Goal: Contribute content

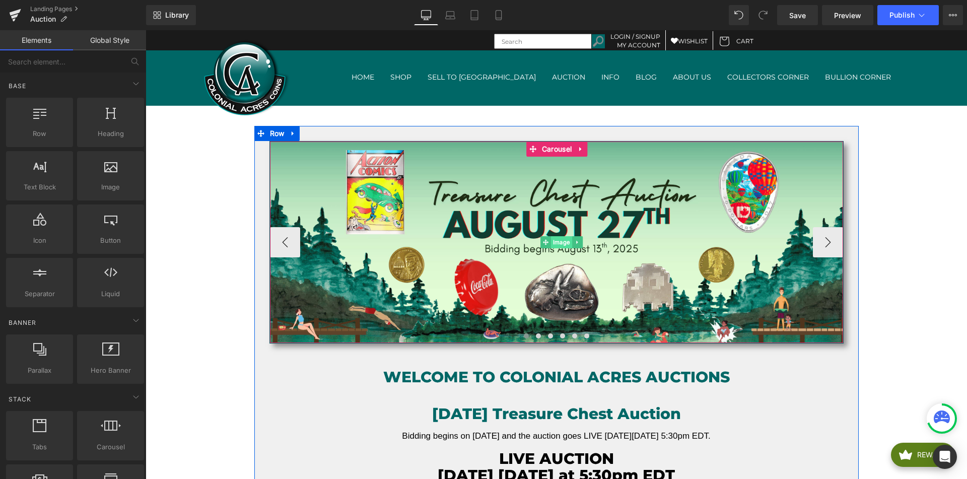
click at [561, 246] on span "Image" at bounding box center [561, 242] width 21 height 12
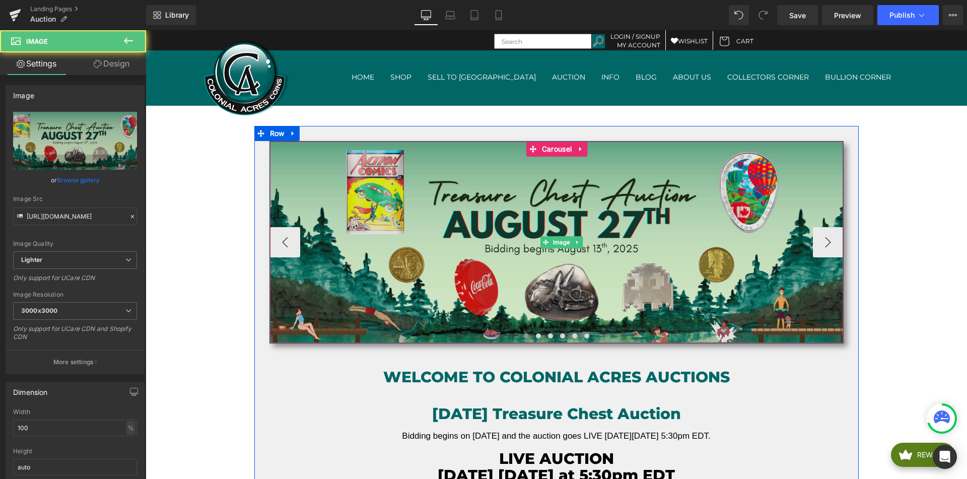
click at [463, 234] on img at bounding box center [562, 243] width 584 height 202
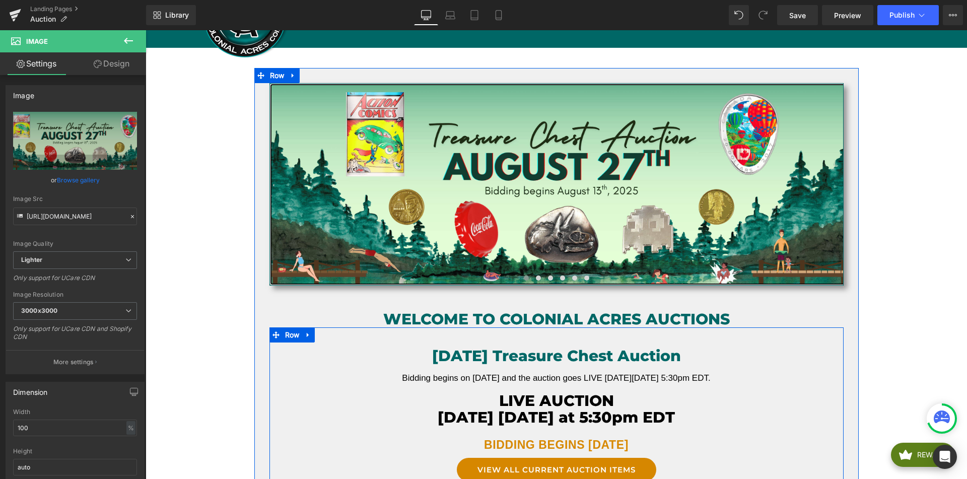
scroll to position [59, 0]
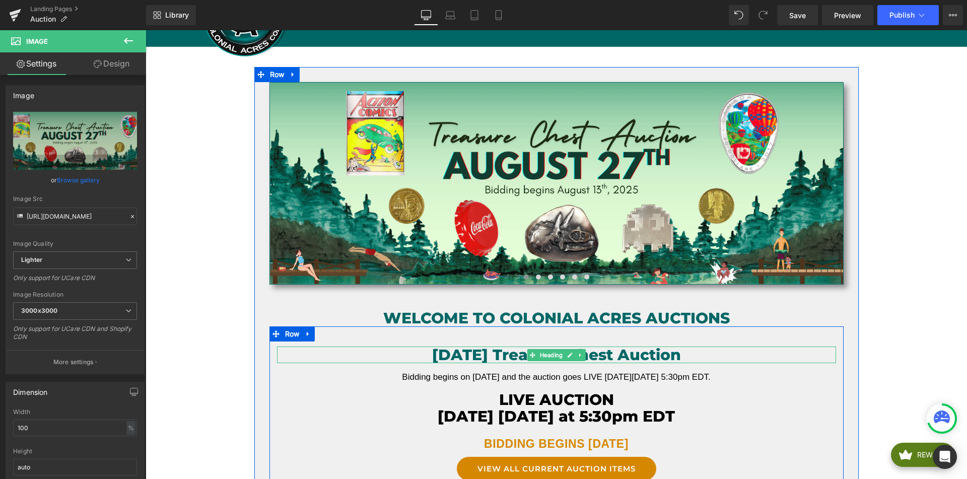
click at [509, 353] on h1 "[DATE] Treasure Chest Auction" at bounding box center [556, 355] width 559 height 17
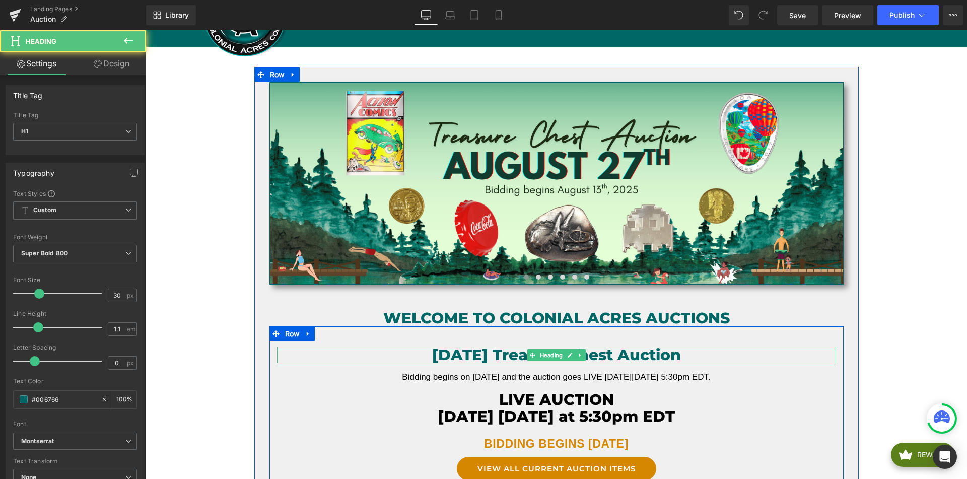
click at [436, 355] on h1 "[DATE] Treasure Chest Auction" at bounding box center [556, 355] width 559 height 17
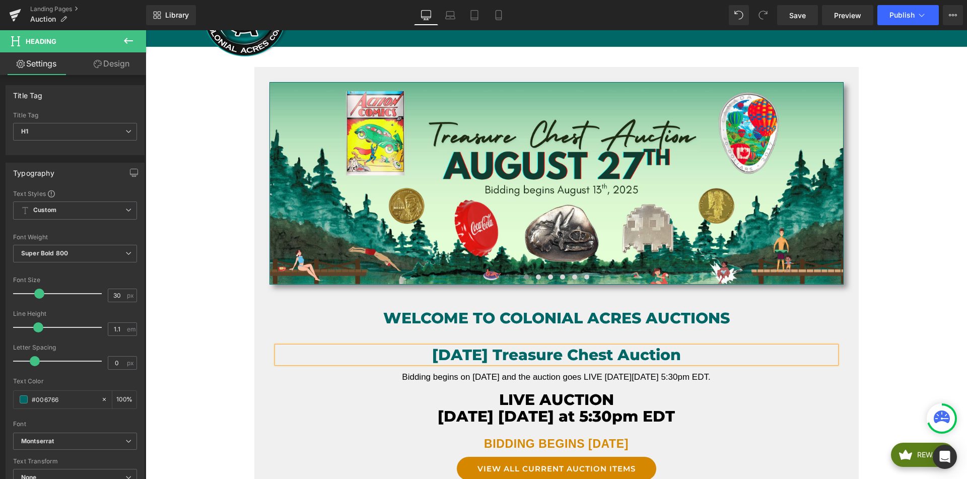
paste div
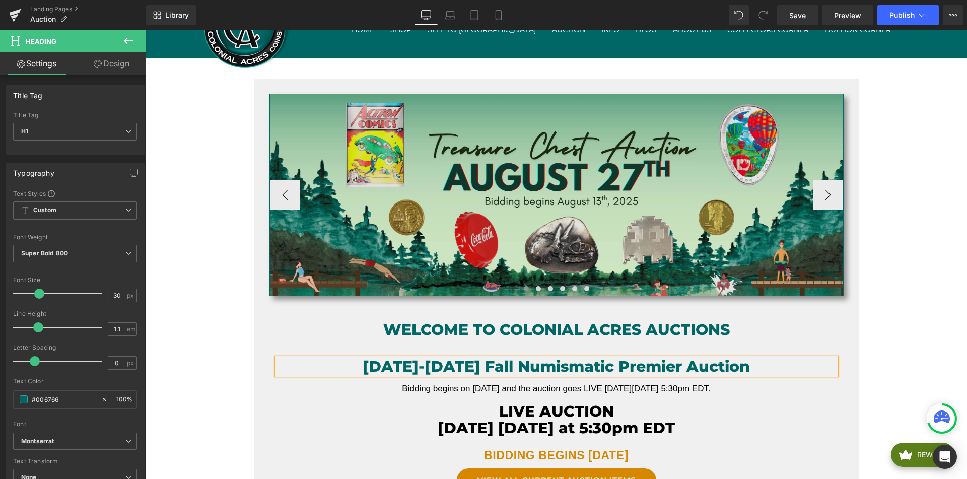
scroll to position [47, 0]
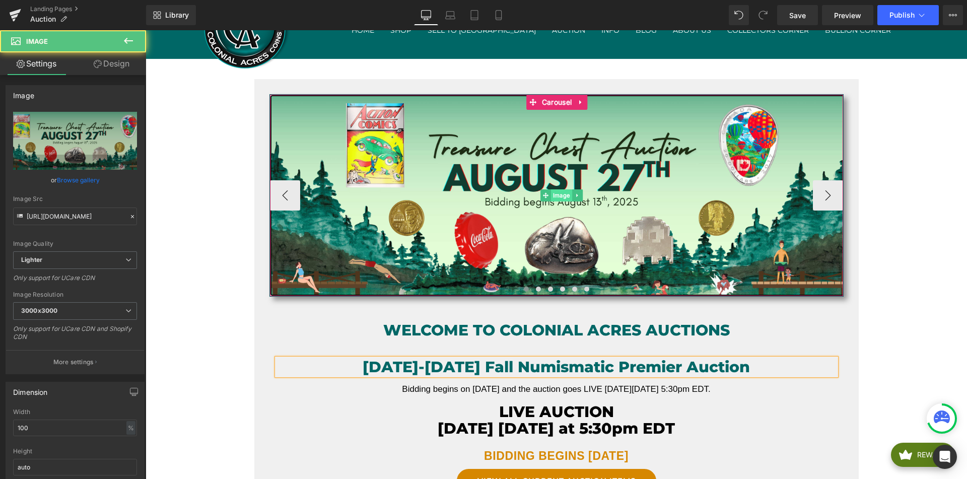
click at [563, 197] on div "Image" at bounding box center [562, 196] width 584 height 202
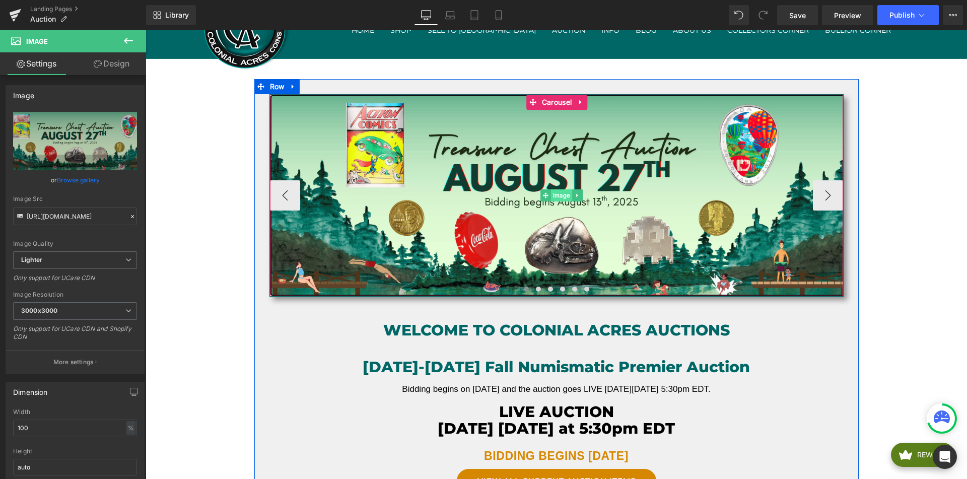
click at [552, 193] on span "Image" at bounding box center [561, 195] width 21 height 12
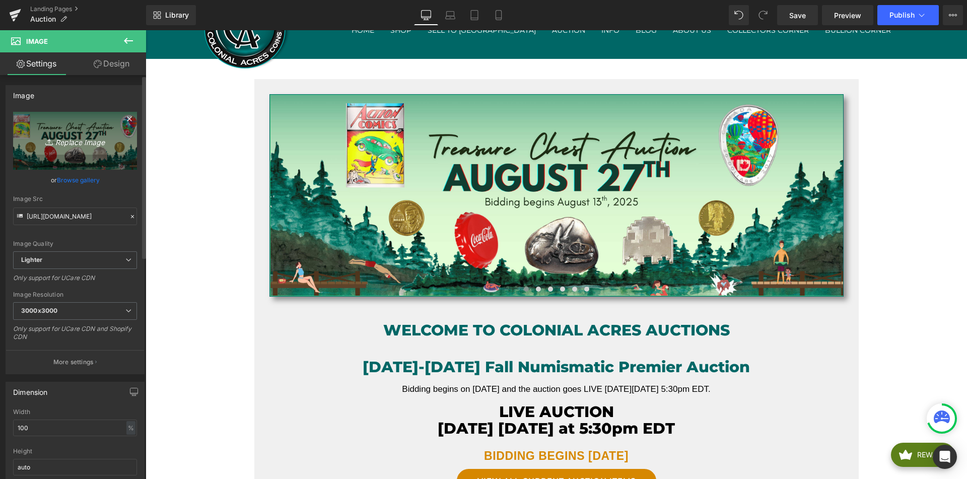
click at [91, 135] on icon "Replace Image" at bounding box center [75, 141] width 81 height 13
click at [55, 145] on icon "Replace Image" at bounding box center [75, 141] width 81 height 13
type input "C:\fakepath\[DATE] (Premier) Banner.jpg"
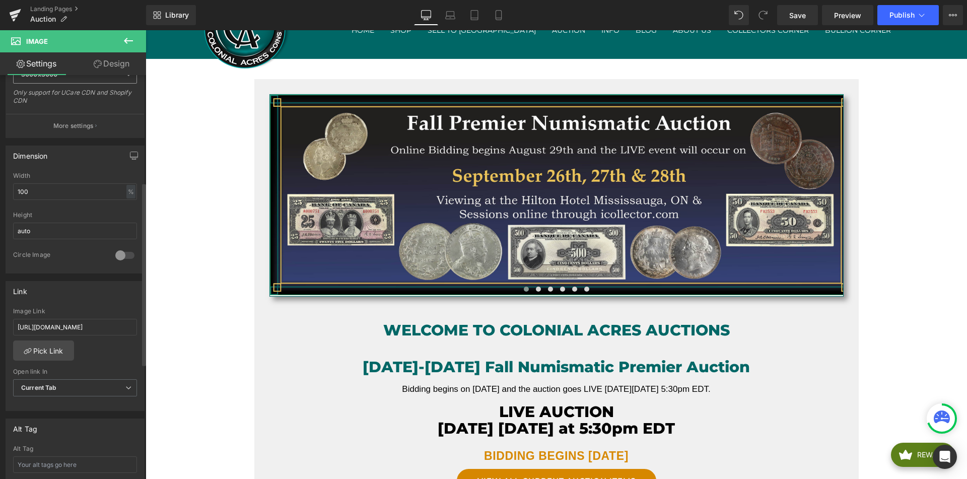
scroll to position [237, 0]
click at [56, 325] on input "[URL][DOMAIN_NAME]" at bounding box center [75, 326] width 124 height 17
paste input "September-26-28th-Fall-Premier-Numismatic-Auction_as108279"
type input "[URL][DOMAIN_NAME]"
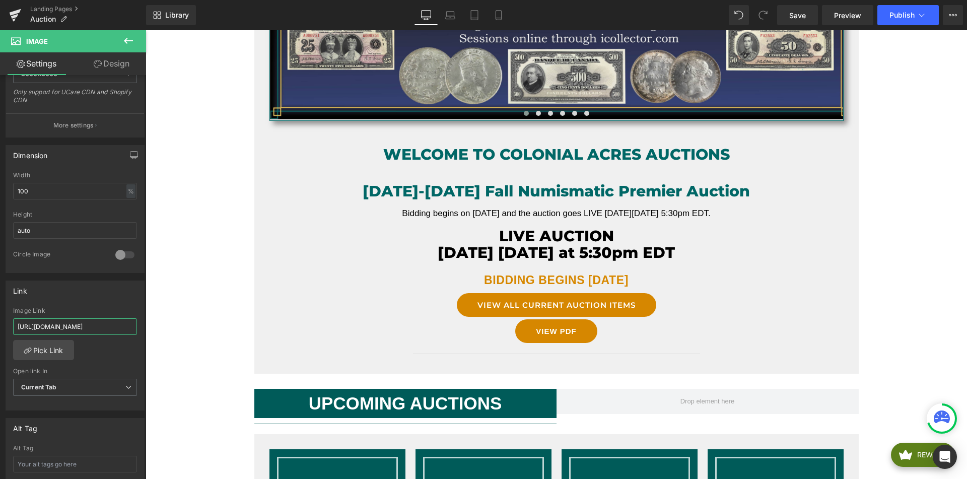
scroll to position [224, 0]
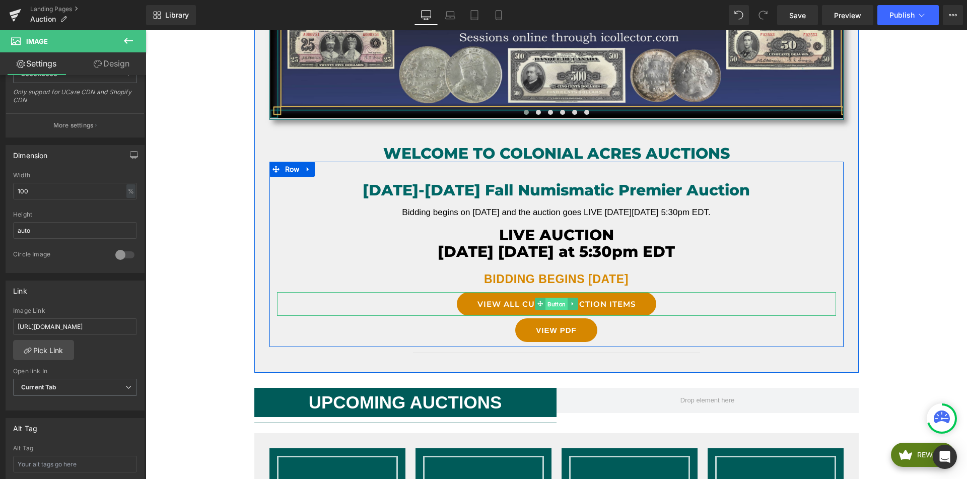
click at [550, 303] on span "Button" at bounding box center [557, 304] width 22 height 12
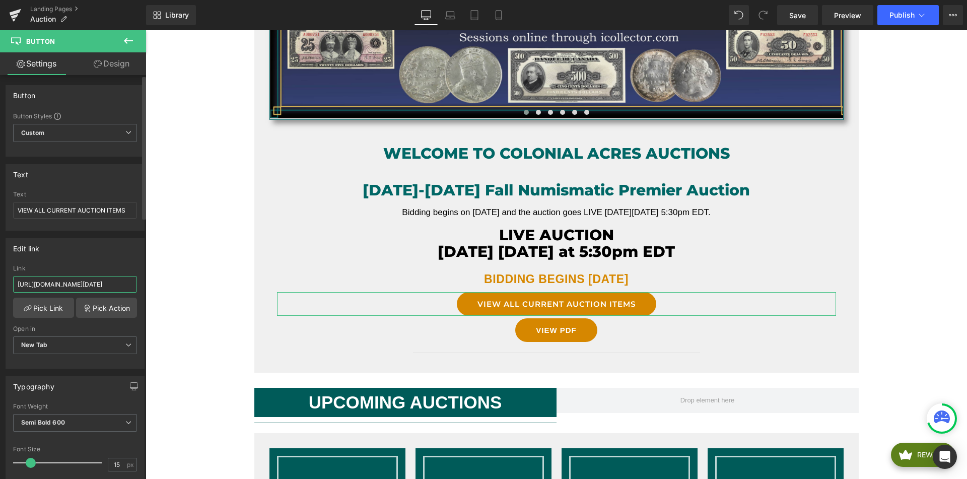
click at [69, 286] on input "[URL][DOMAIN_NAME][DATE]" at bounding box center [75, 284] width 124 height 17
paste input "Welcome-to-our-September-26-28th-Fall-Premier-Numismatic-Auction_as108279"
type input "[URL][DOMAIN_NAME]"
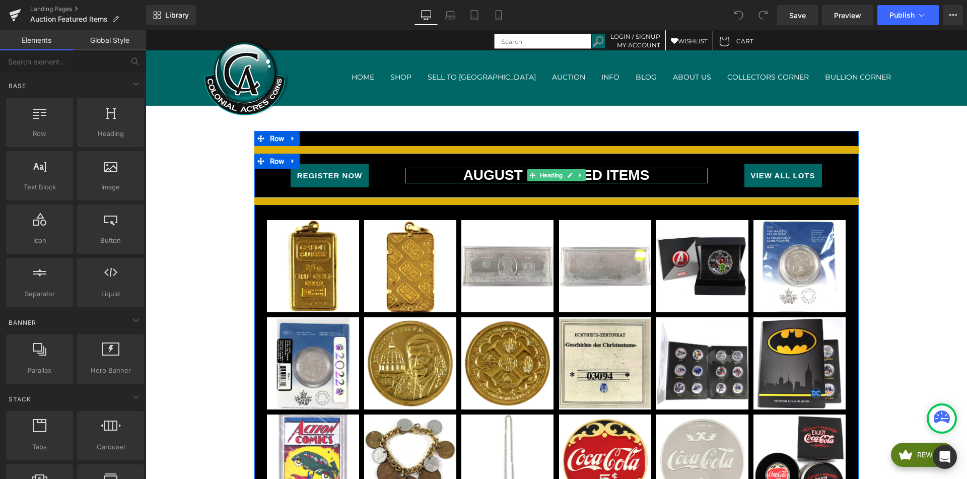
click at [484, 172] on h1 "AUGUST FEATURED ITEMS" at bounding box center [557, 176] width 302 height 16
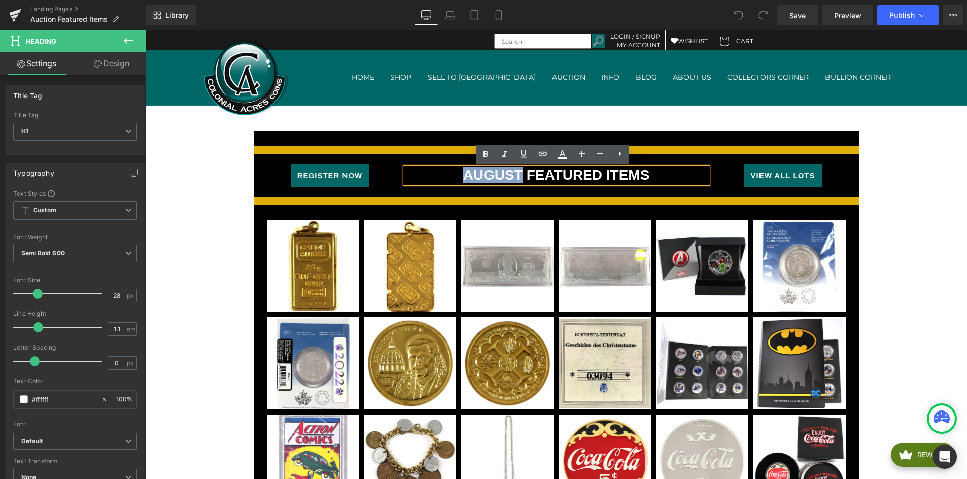
drag, startPoint x: 460, startPoint y: 176, endPoint x: 515, endPoint y: 174, distance: 55.0
click at [515, 174] on h1 "AUGUST FEATURED ITEMS" at bounding box center [557, 176] width 302 height 16
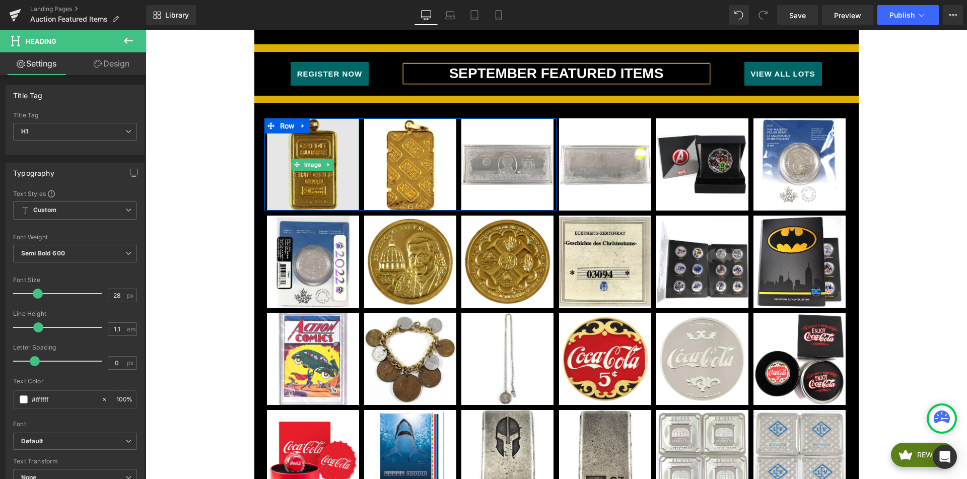
scroll to position [102, 0]
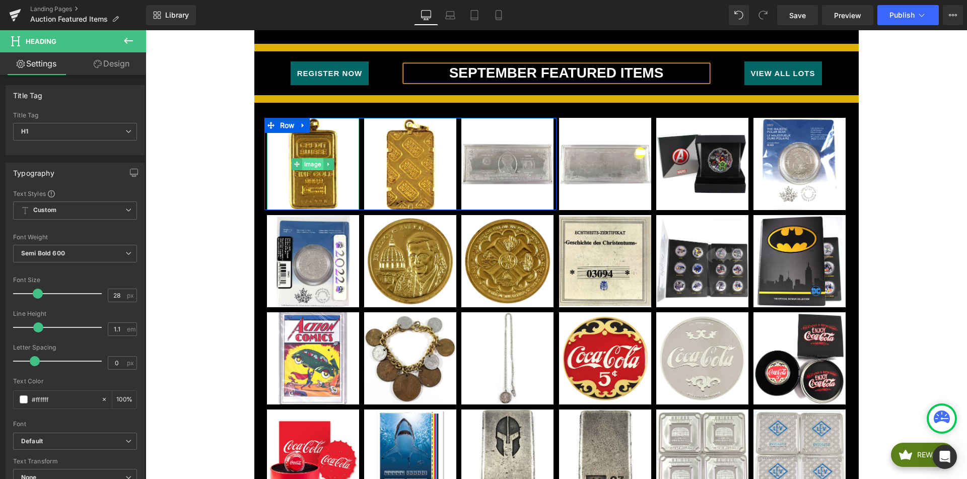
click at [308, 169] on span "Image" at bounding box center [312, 164] width 21 height 12
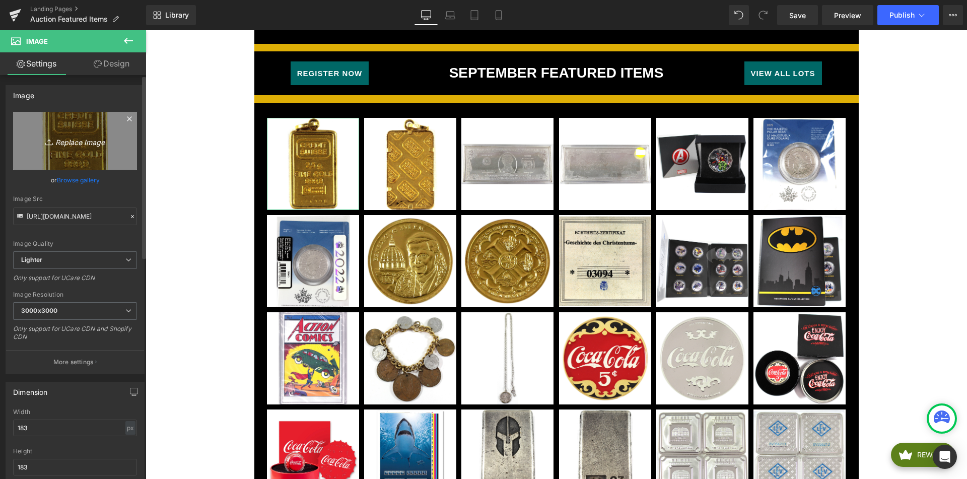
click at [78, 137] on icon "Replace Image" at bounding box center [75, 141] width 81 height 13
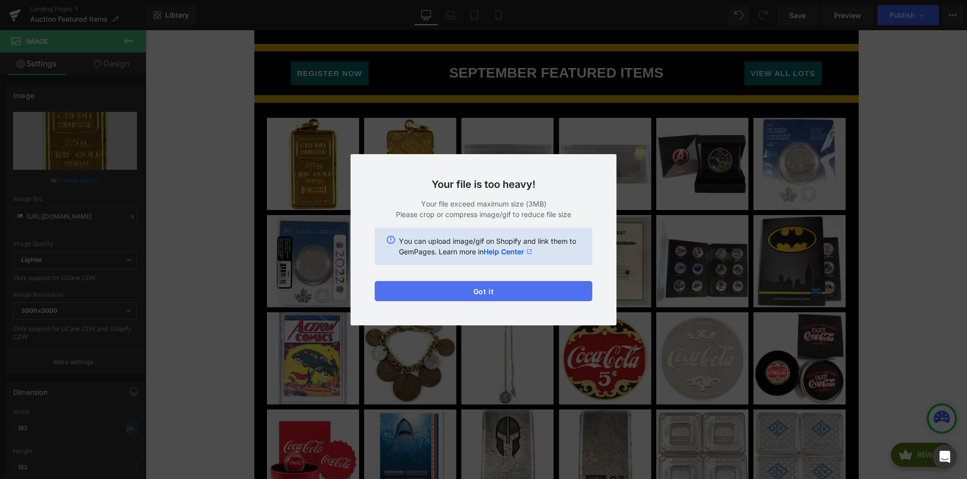
click at [490, 285] on button "Got it" at bounding box center [484, 291] width 218 height 20
